Goal: Task Accomplishment & Management: Manage account settings

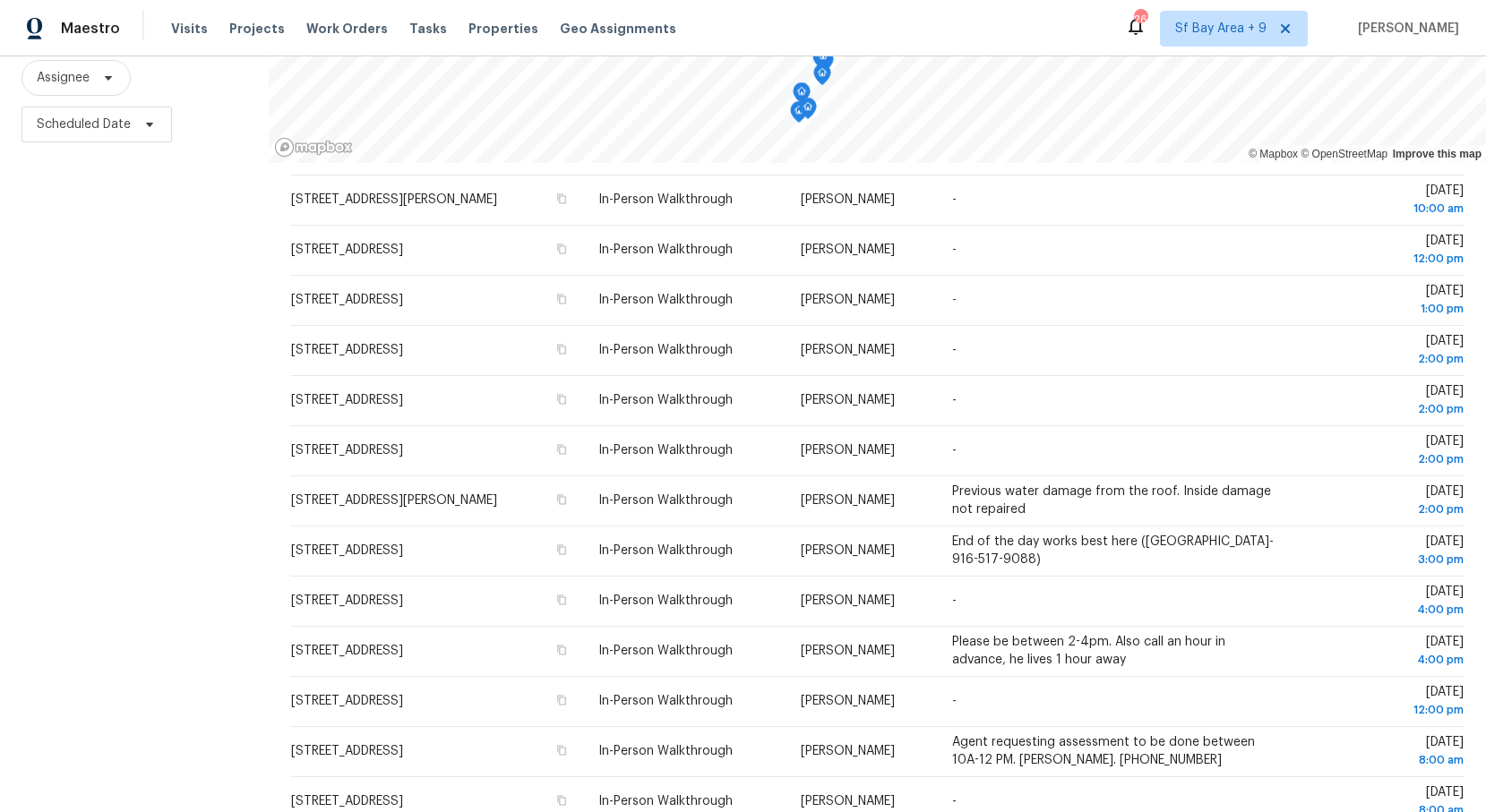
scroll to position [452, 0]
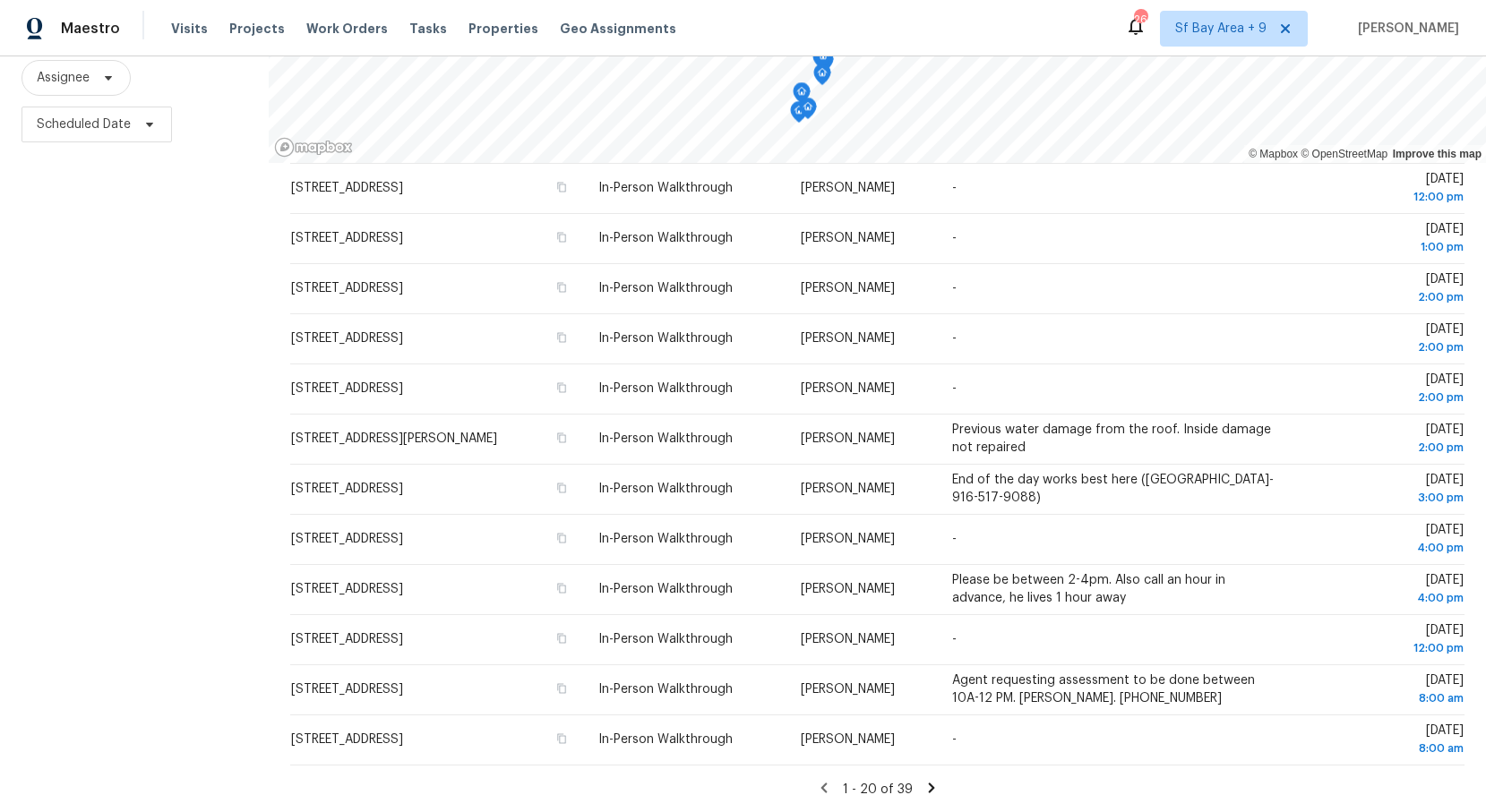
click at [929, 790] on icon at bounding box center [931, 787] width 6 height 10
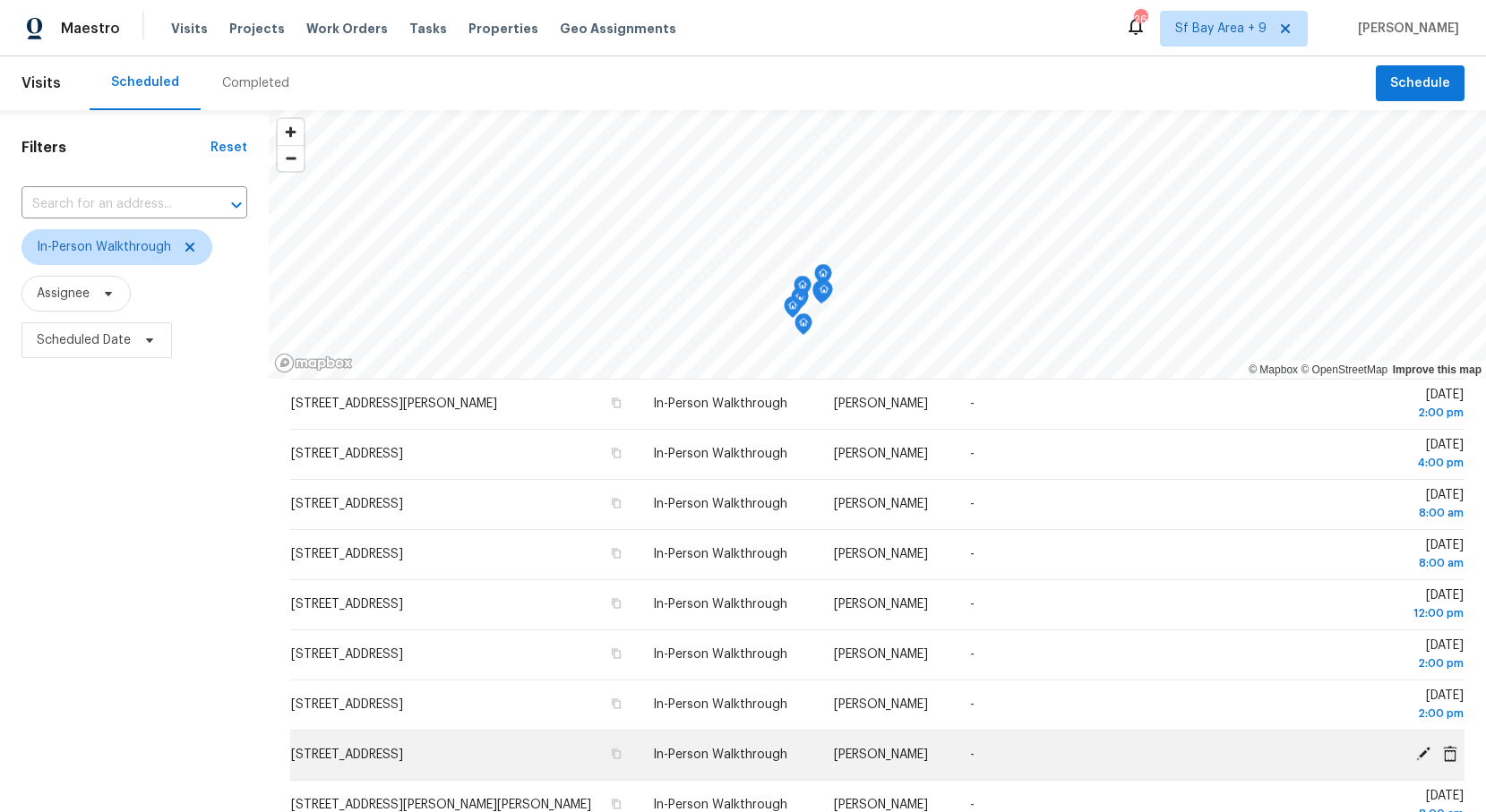
scroll to position [216, 0]
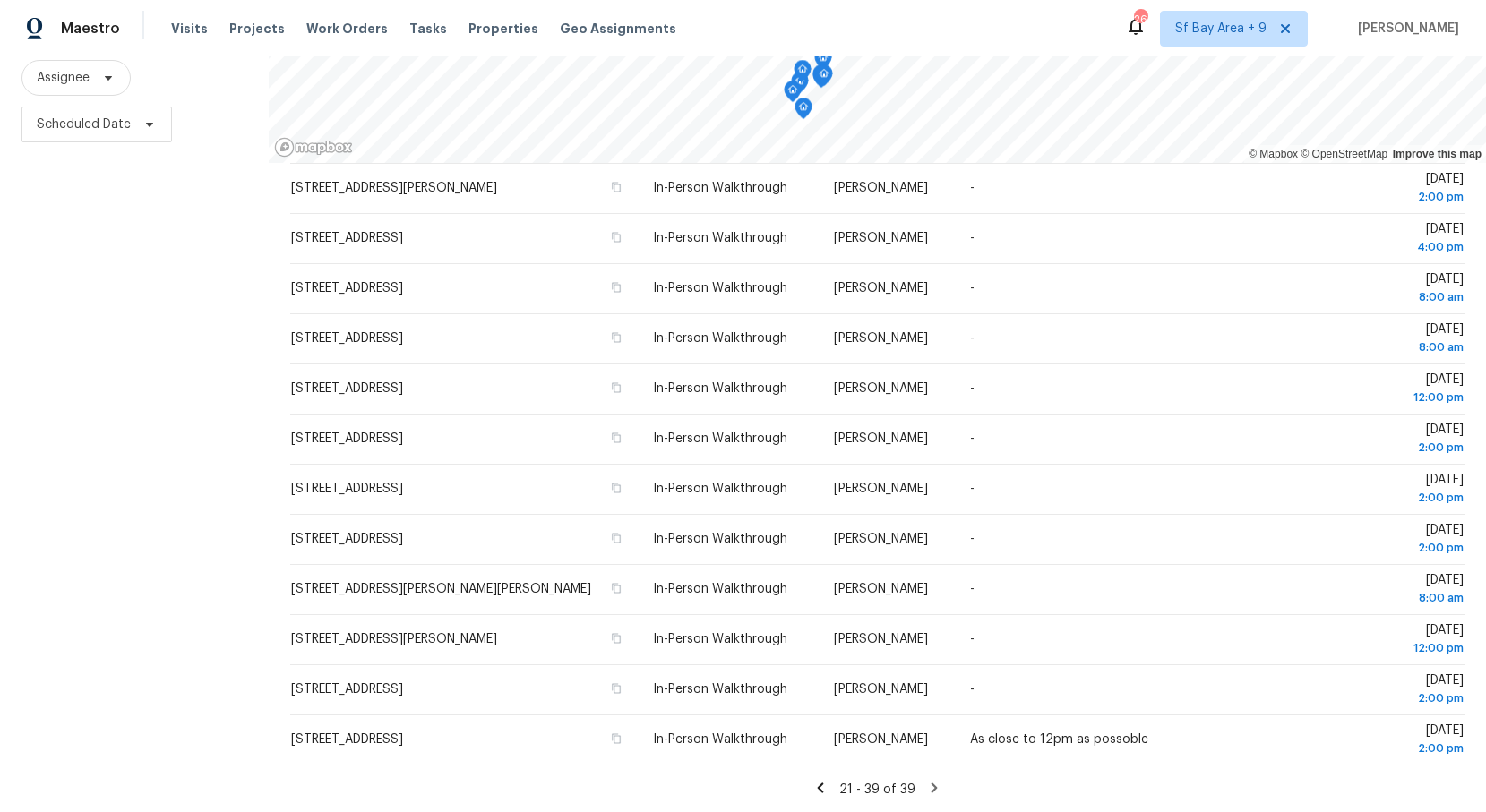
click at [823, 786] on icon at bounding box center [820, 787] width 6 height 10
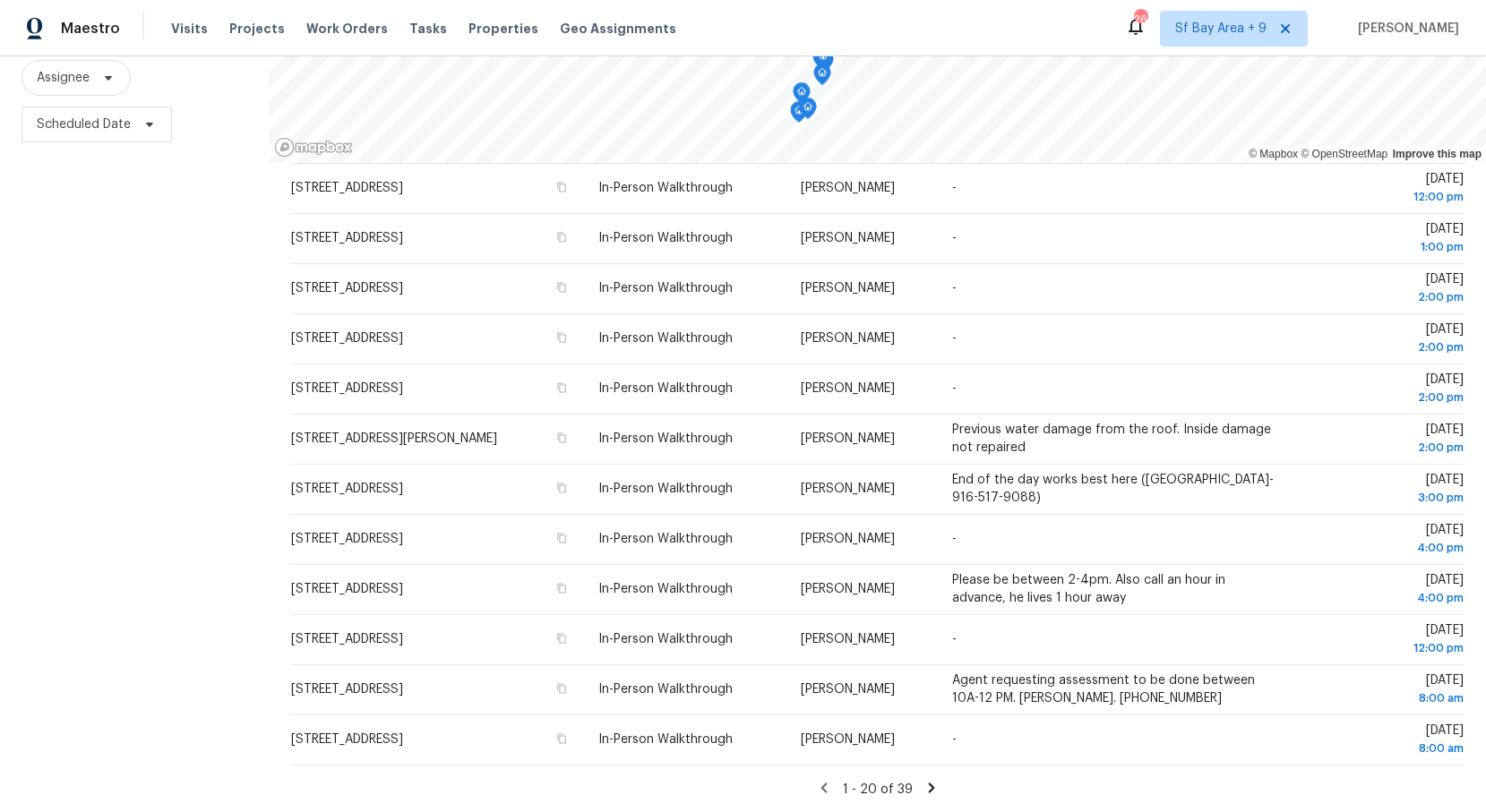
click at [930, 787] on icon at bounding box center [931, 787] width 6 height 10
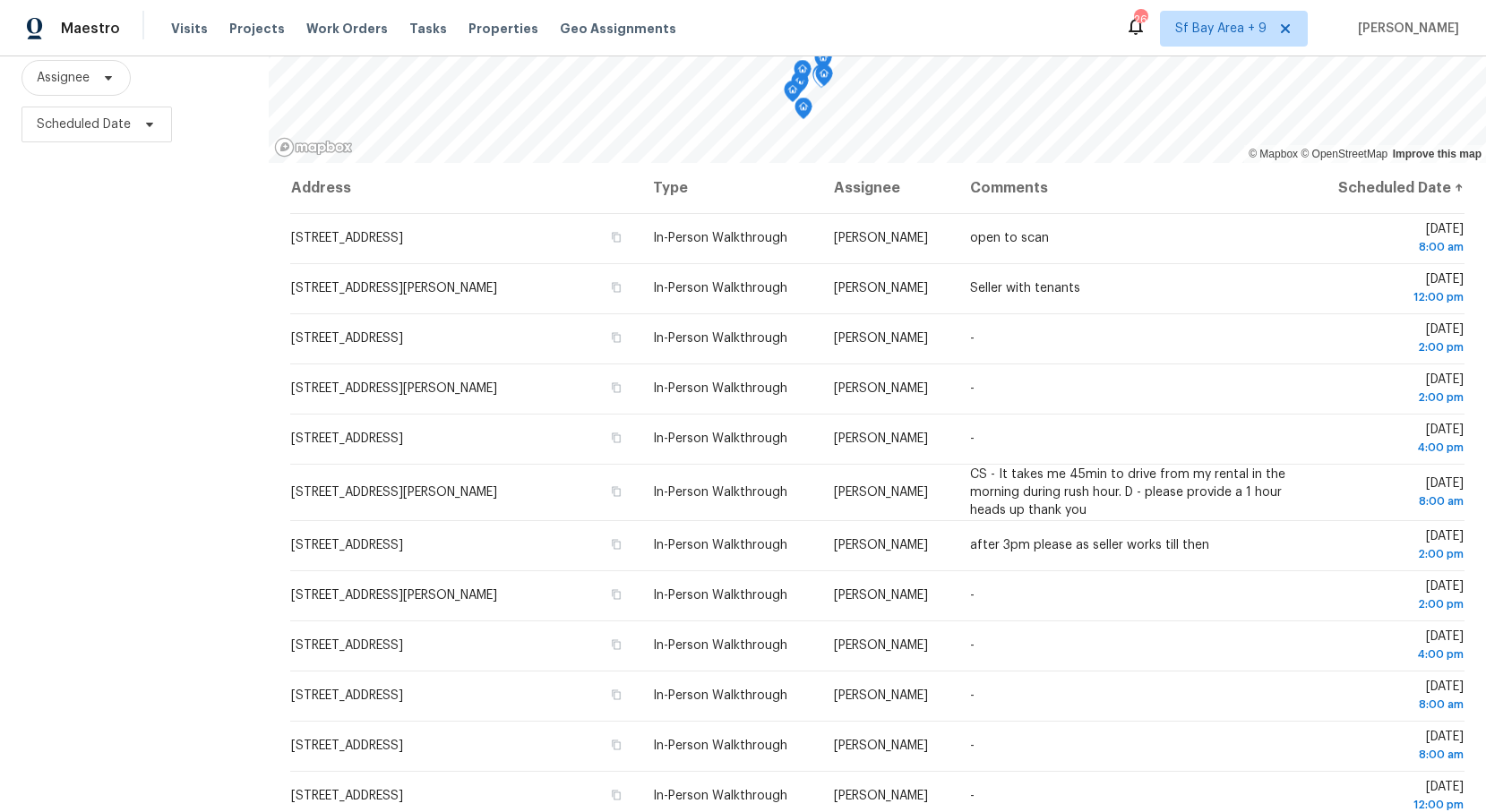
scroll to position [408, 0]
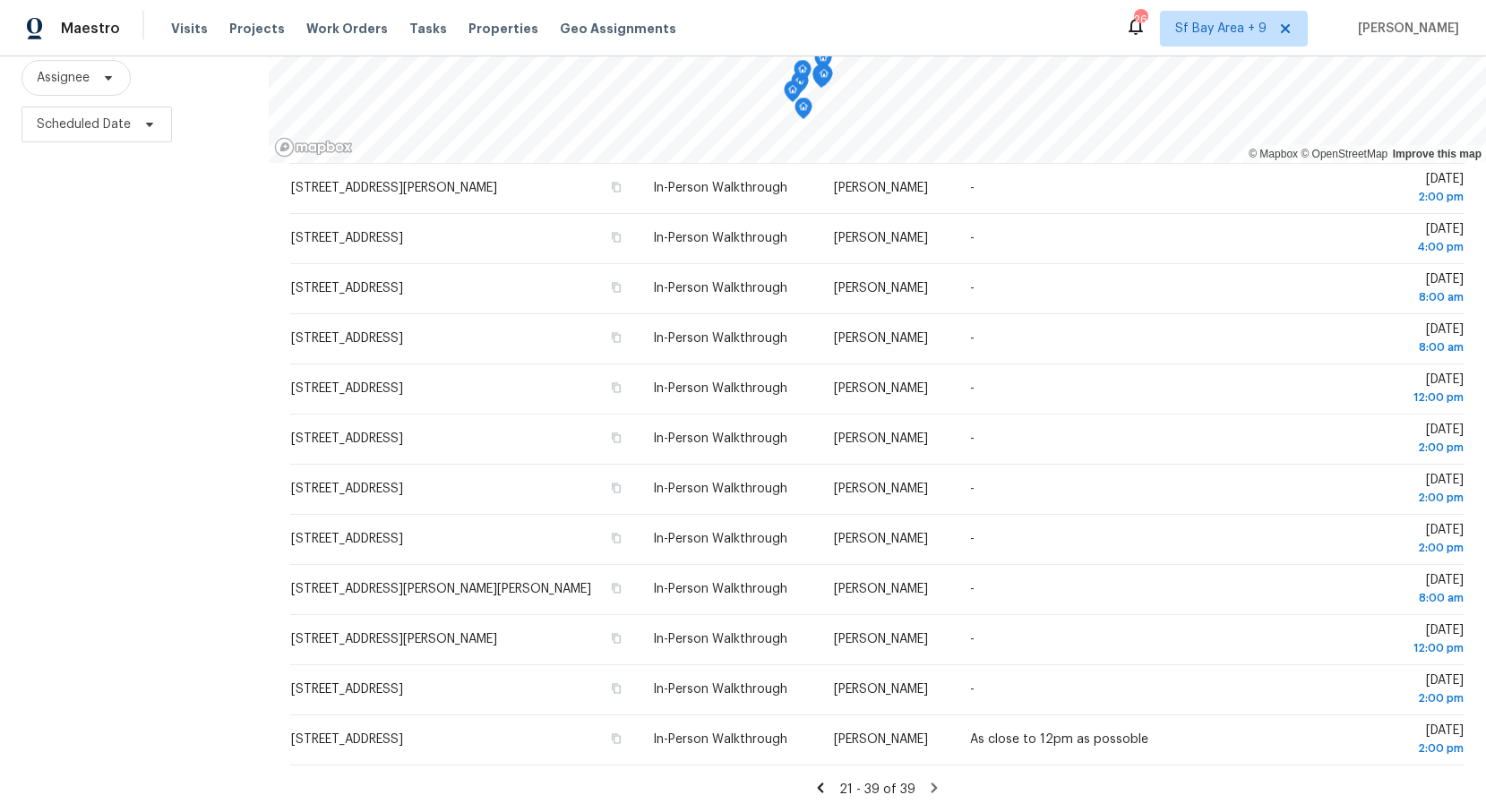
click at [823, 788] on icon at bounding box center [820, 787] width 6 height 10
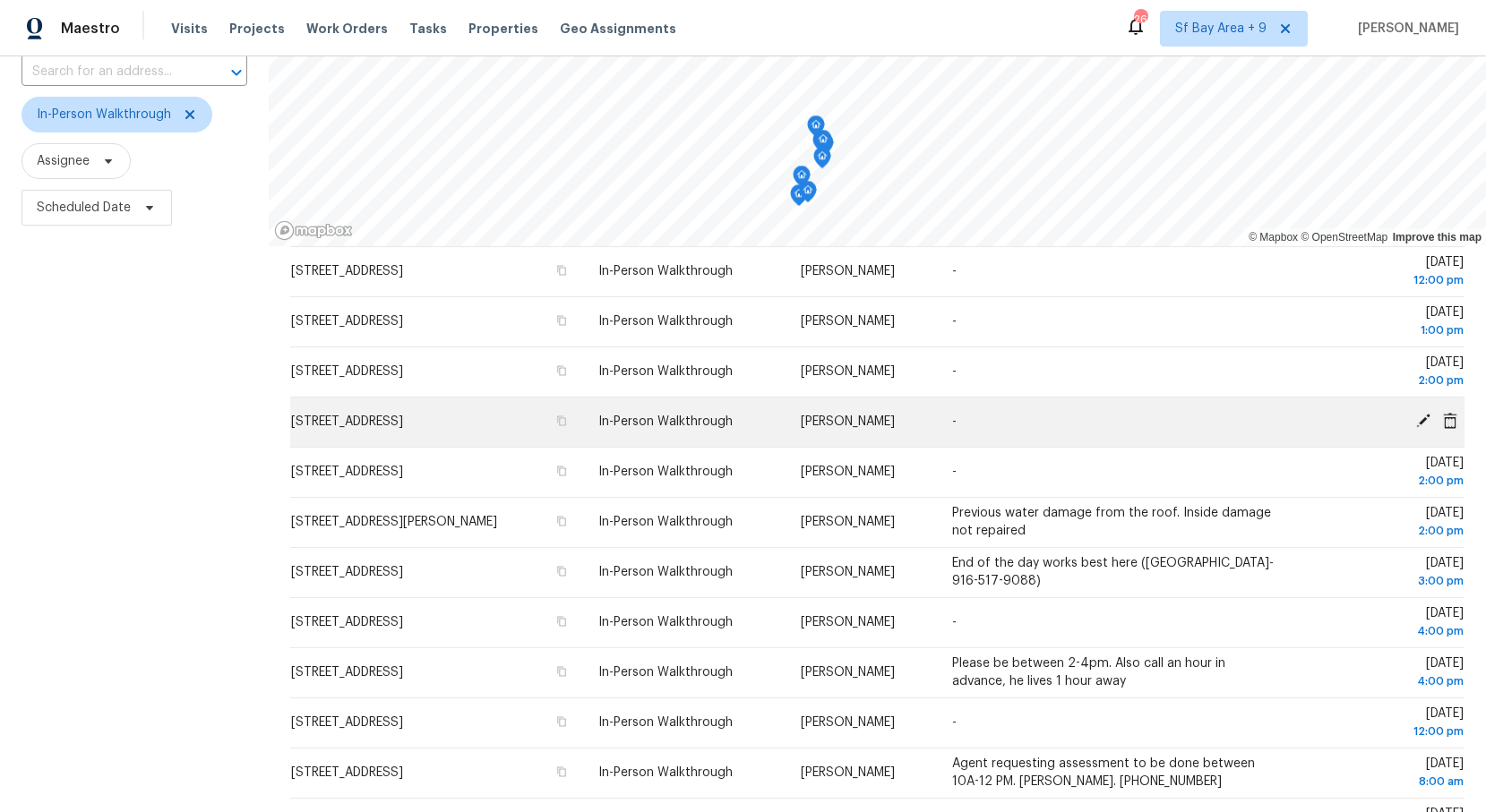
scroll to position [216, 0]
